Goal: Book appointment/travel/reservation

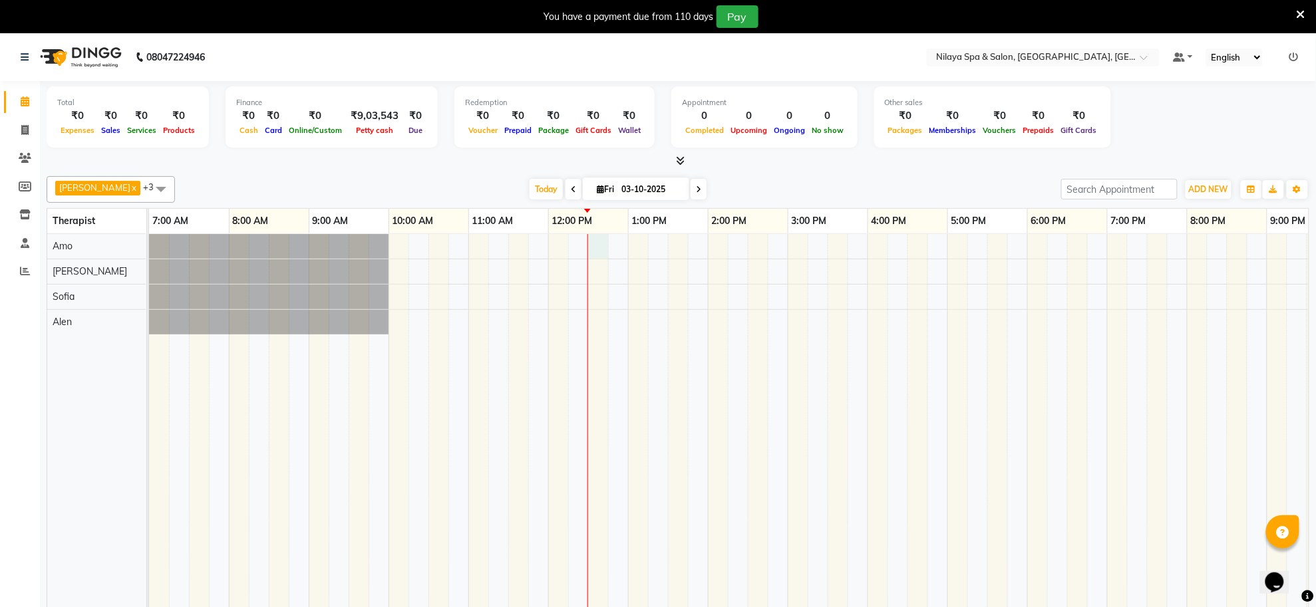
click at [592, 247] on div at bounding box center [827, 430] width 1357 height 392
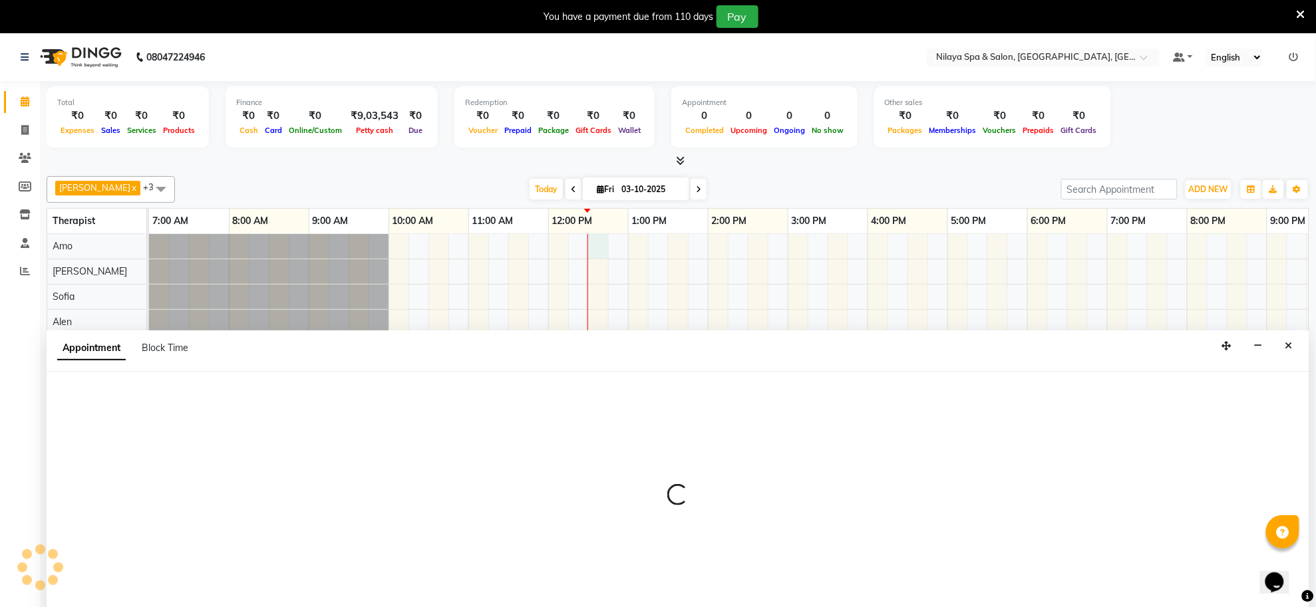
scroll to position [33, 0]
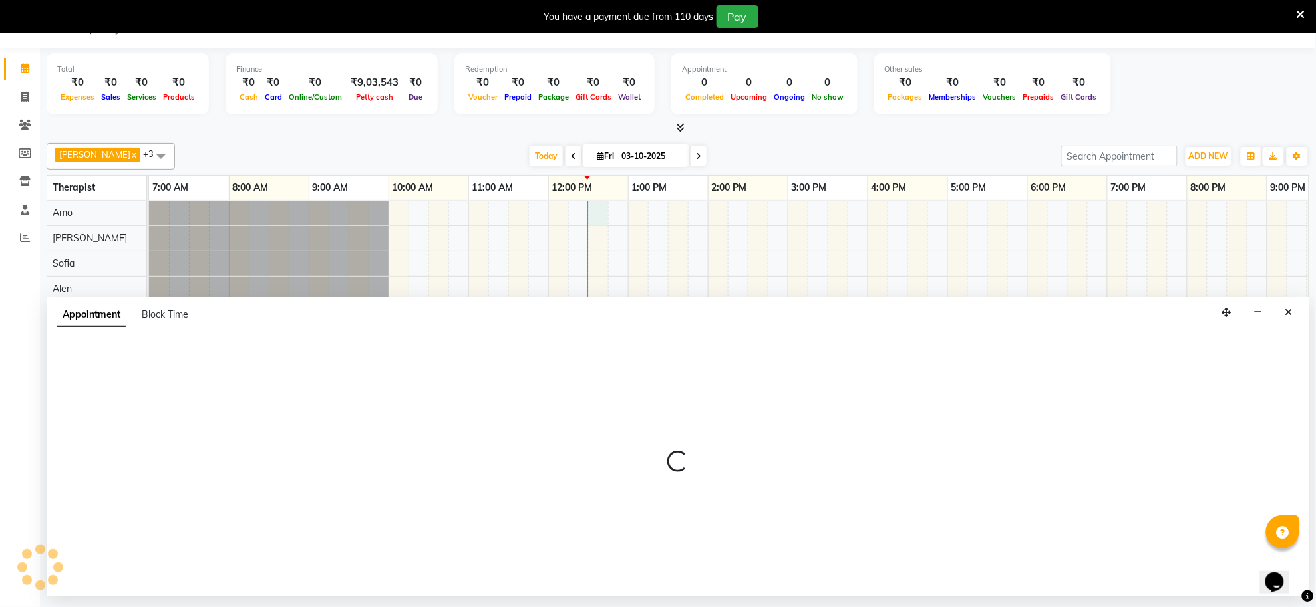
select select "80700"
select select "750"
select select "tentative"
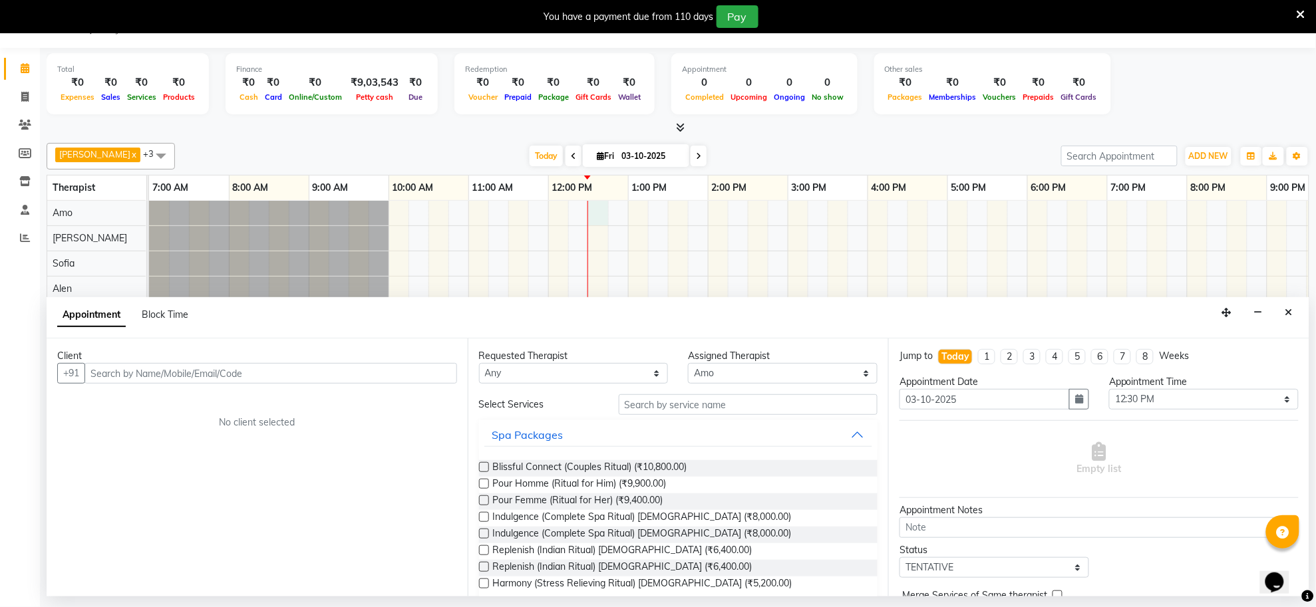
click at [257, 371] on input "text" at bounding box center [270, 373] width 372 height 21
type input "9555100456"
click at [432, 376] on span "Add Client" at bounding box center [429, 373] width 45 height 12
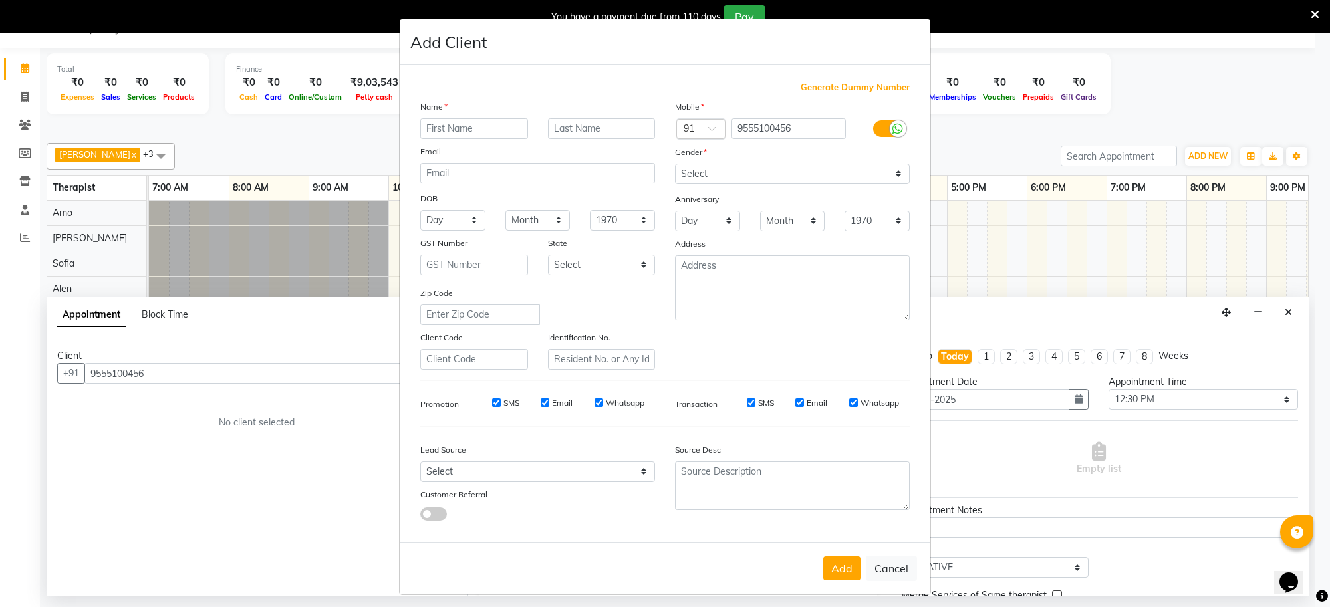
click at [470, 128] on input "text" at bounding box center [474, 128] width 108 height 21
type input "[PERSON_NAME]"
click at [709, 170] on select "Select [DEMOGRAPHIC_DATA] [DEMOGRAPHIC_DATA] Other Prefer Not To Say" at bounding box center [792, 174] width 235 height 21
select select "[DEMOGRAPHIC_DATA]"
click at [675, 164] on select "Select [DEMOGRAPHIC_DATA] [DEMOGRAPHIC_DATA] Other Prefer Not To Say" at bounding box center [792, 174] width 235 height 21
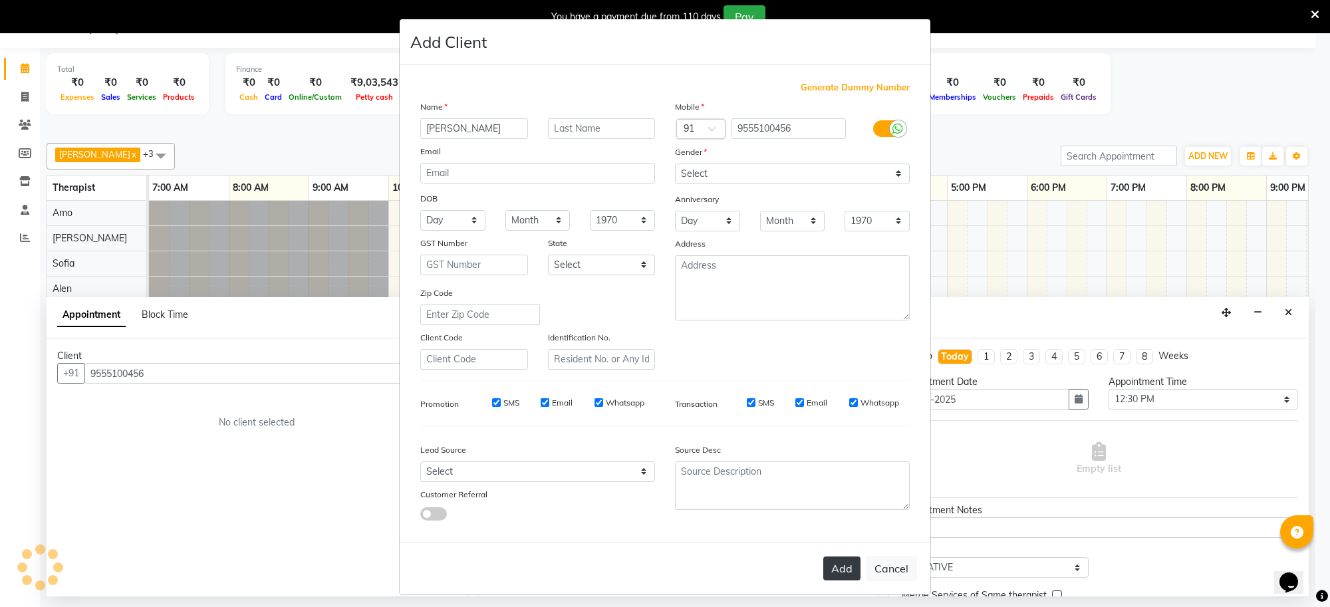
click at [835, 567] on button "Add" at bounding box center [841, 569] width 37 height 24
type input "95******56"
select select
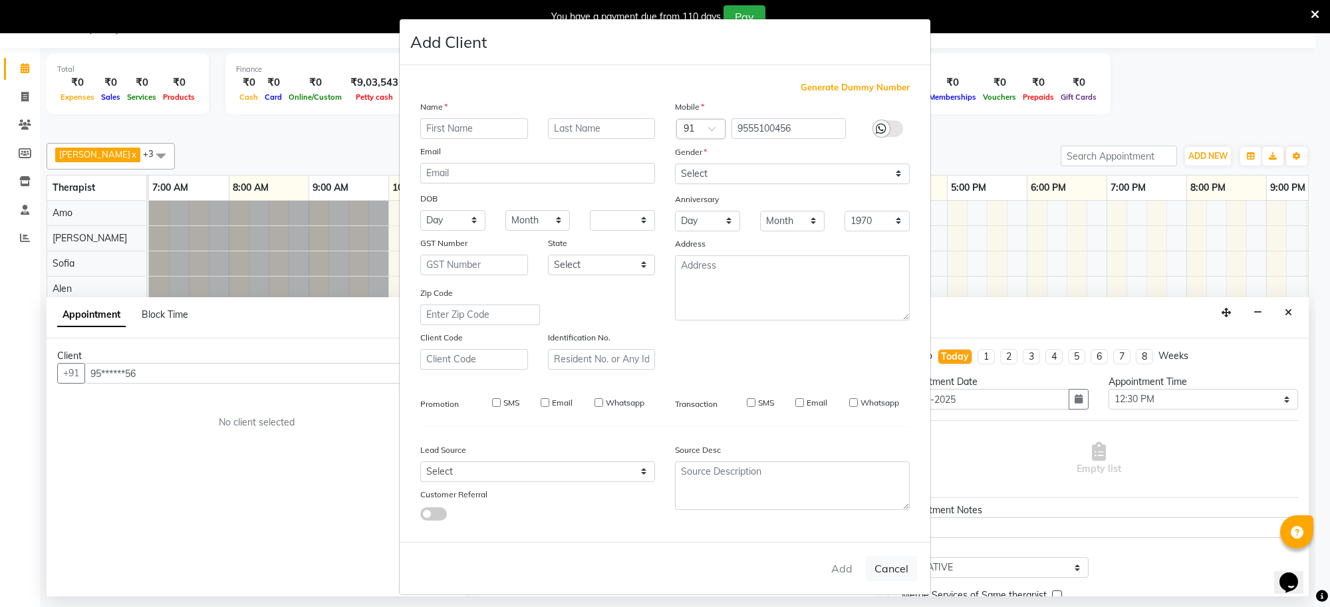
select select
checkbox input "false"
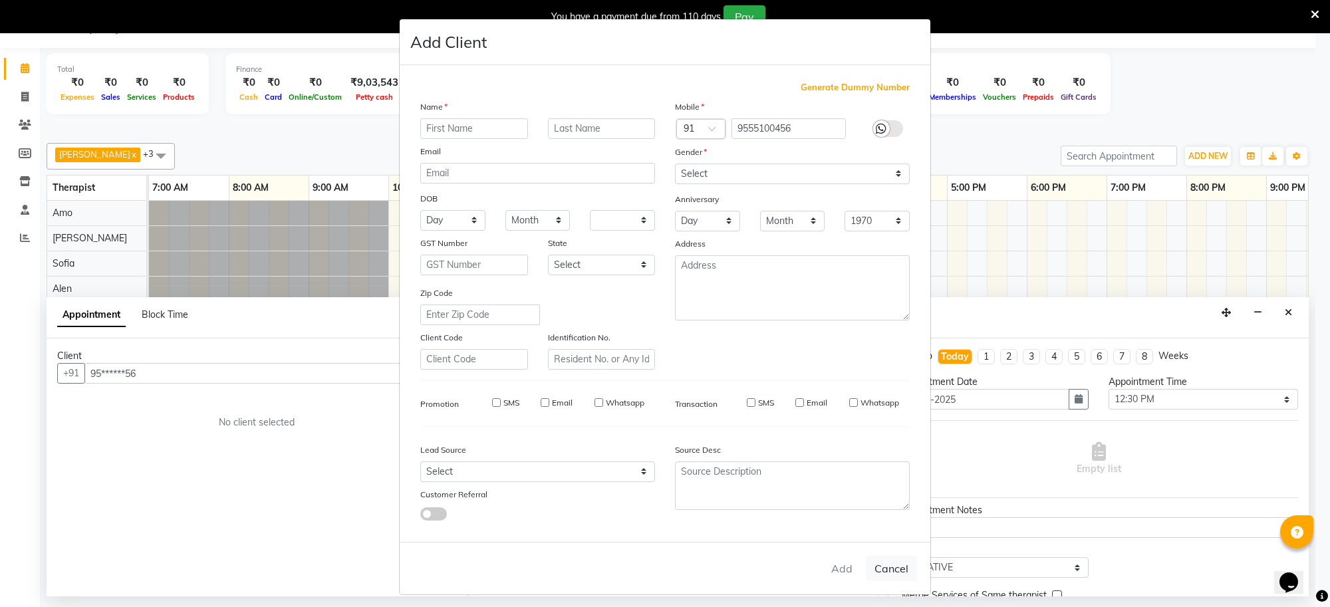
checkbox input "false"
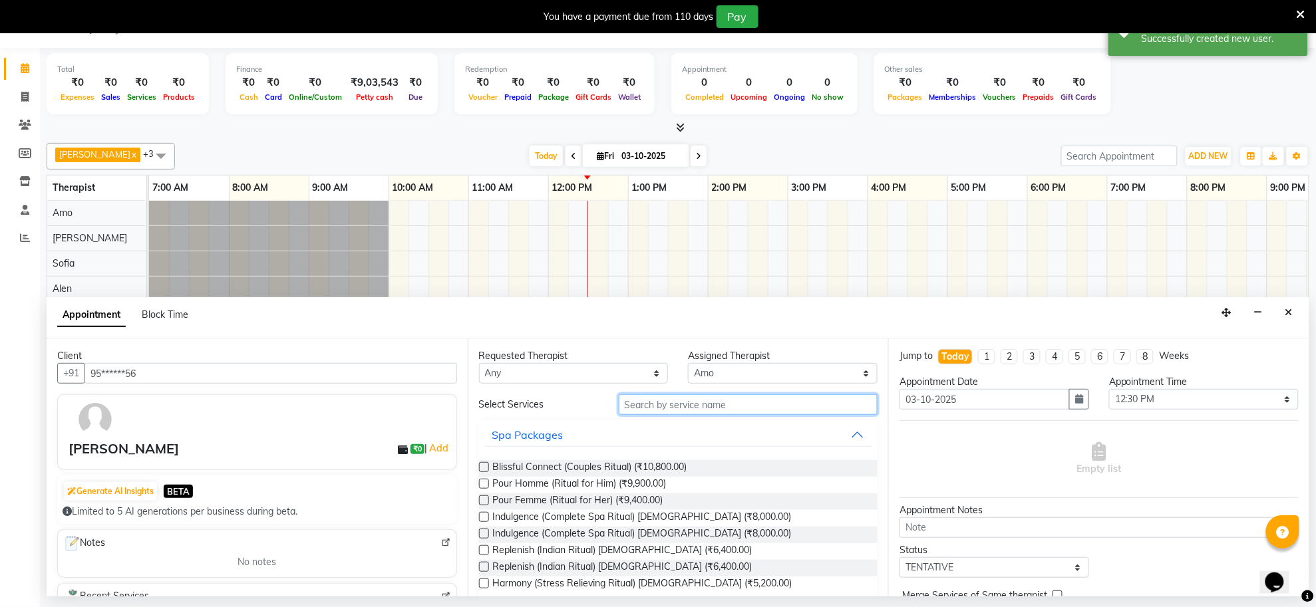
click at [627, 403] on input "text" at bounding box center [748, 404] width 259 height 21
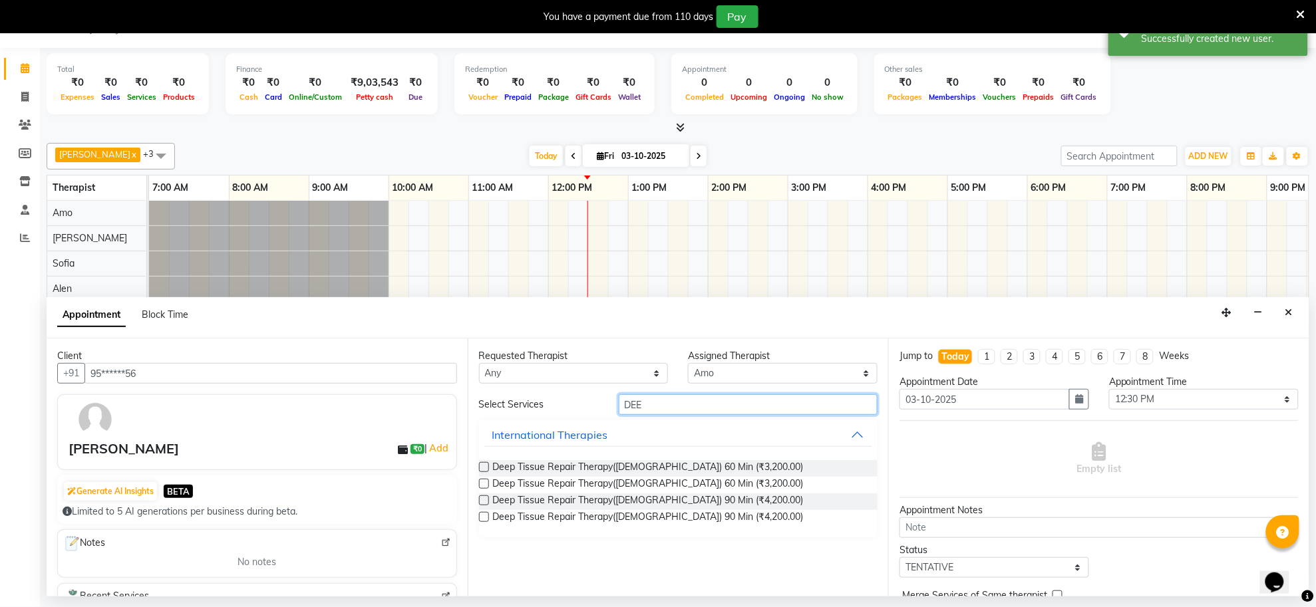
type input "DEE"
click at [484, 470] on label at bounding box center [484, 467] width 10 height 10
click at [484, 470] on input "checkbox" at bounding box center [483, 468] width 9 height 9
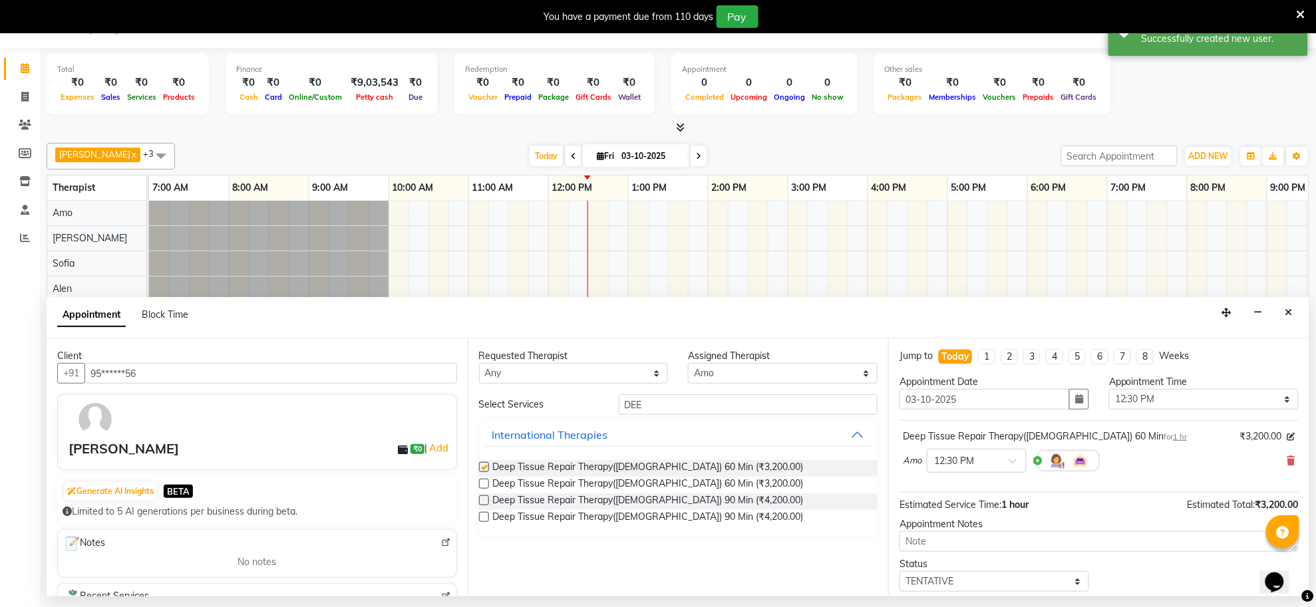
checkbox input "false"
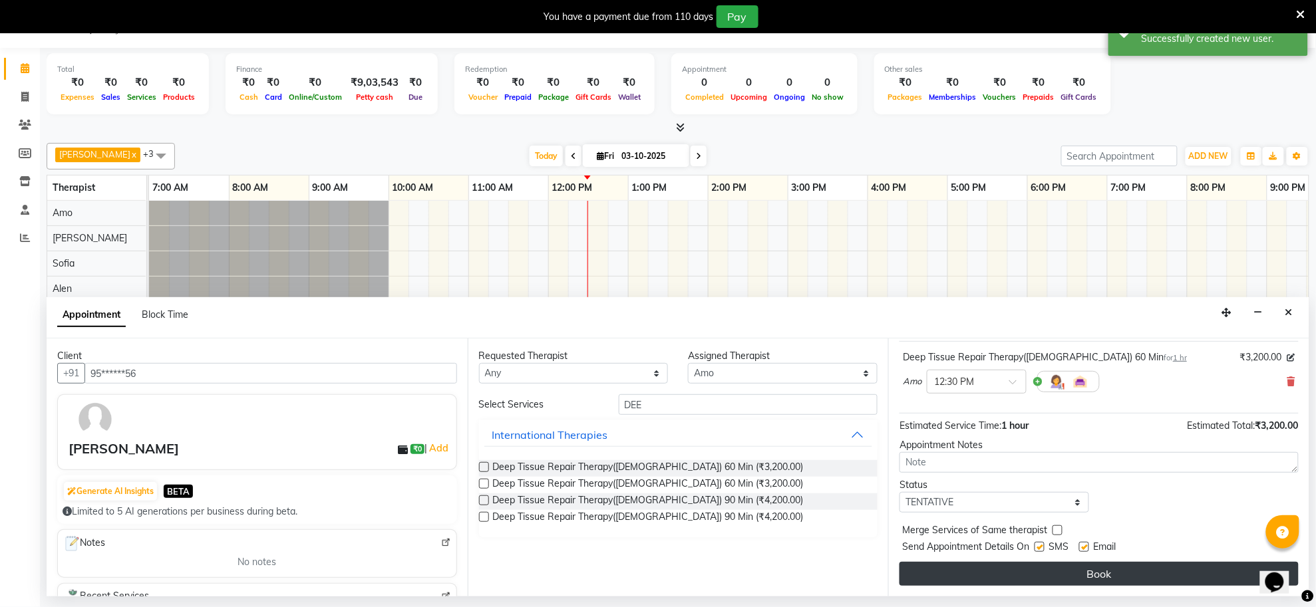
click at [986, 573] on button "Book" at bounding box center [1098, 574] width 399 height 24
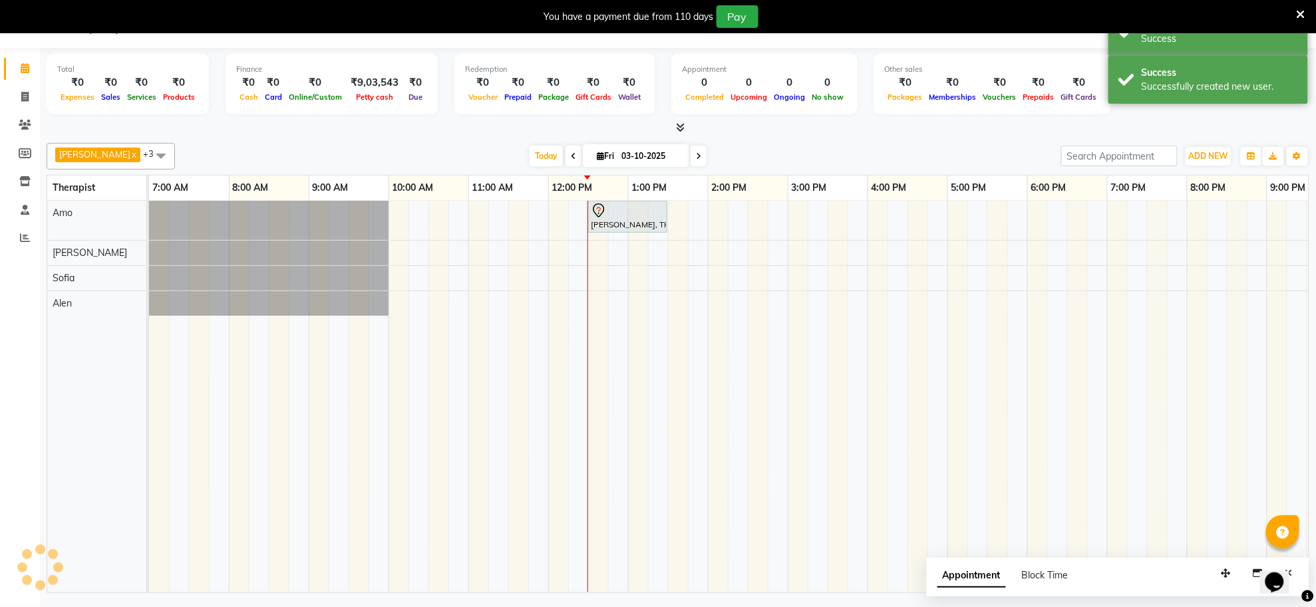
scroll to position [0, 0]
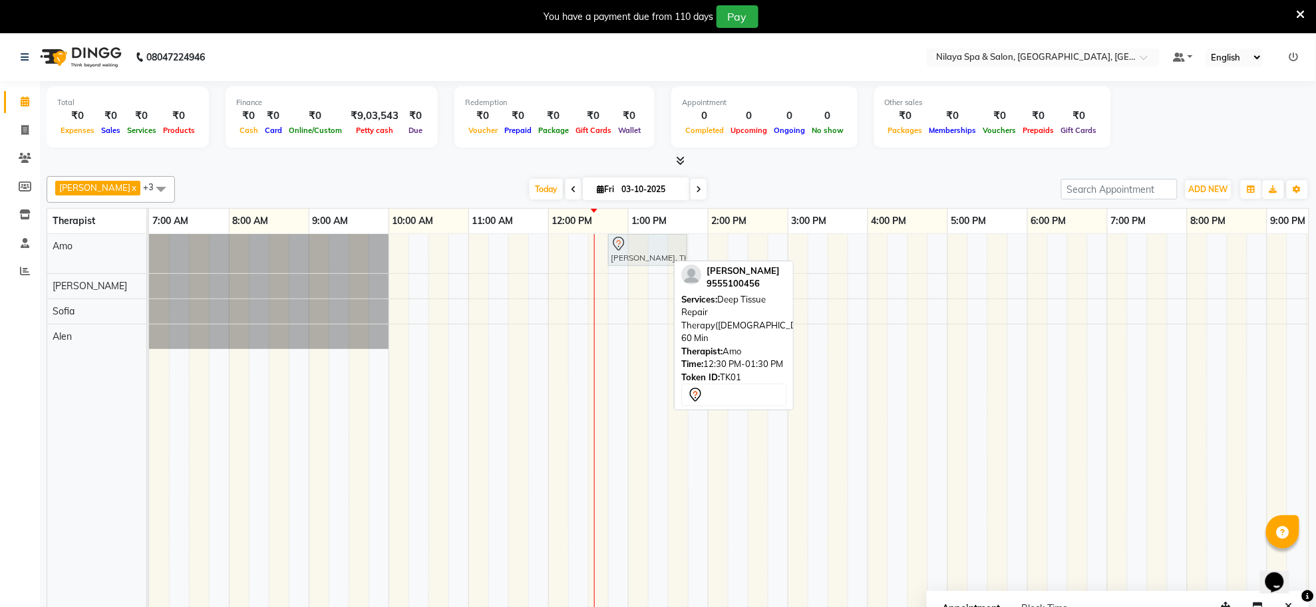
drag, startPoint x: 614, startPoint y: 253, endPoint x: 629, endPoint y: 253, distance: 14.6
click at [149, 253] on div "[PERSON_NAME], TK01, 12:30 PM-01:30 PM, Deep Tissue Repair Therapy([DEMOGRAPHIC…" at bounding box center [149, 253] width 0 height 39
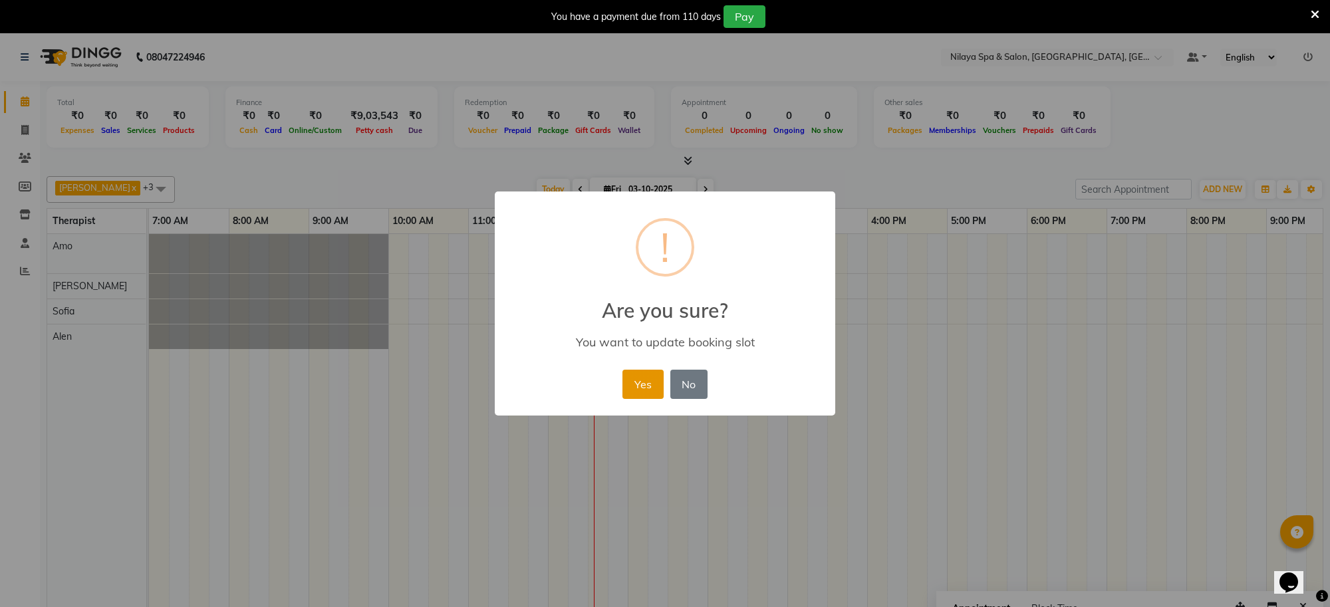
click at [650, 380] on button "Yes" at bounding box center [643, 384] width 41 height 29
